Goal: Find specific page/section: Find specific page/section

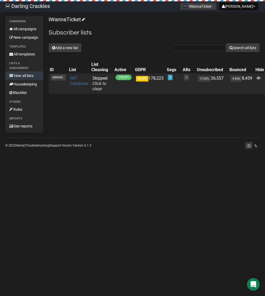
click at [77, 81] on link "IWT Database" at bounding box center [79, 81] width 18 height 10
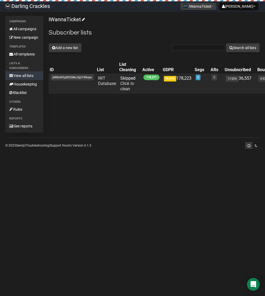
click at [59, 78] on span "jMMxWSp89208kcXjjIY4Bwjw" at bounding box center [72, 77] width 43 height 6
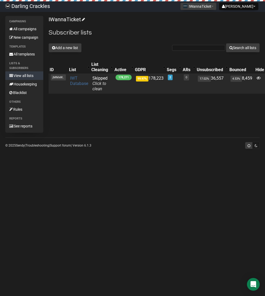
click at [78, 83] on link "IWT Database" at bounding box center [79, 81] width 18 height 10
click at [77, 84] on link "IWT Database" at bounding box center [79, 81] width 18 height 10
